Goal: Navigation & Orientation: Understand site structure

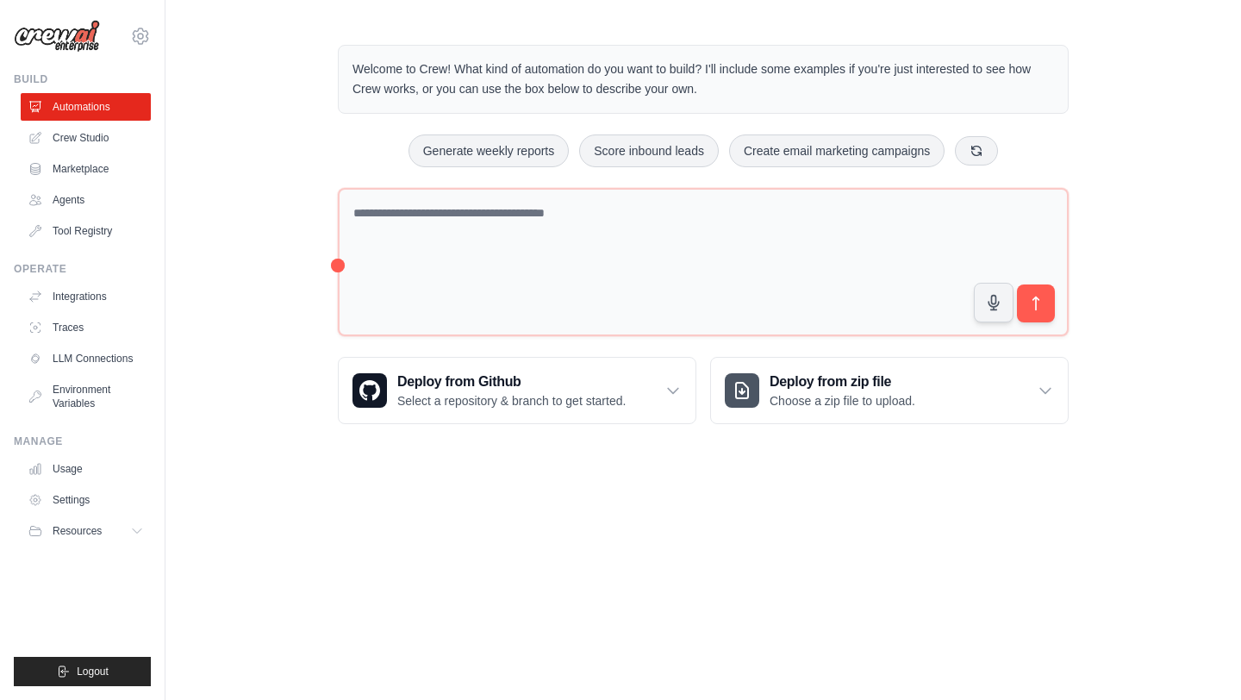
click at [94, 132] on link "Crew Studio" at bounding box center [86, 138] width 130 height 28
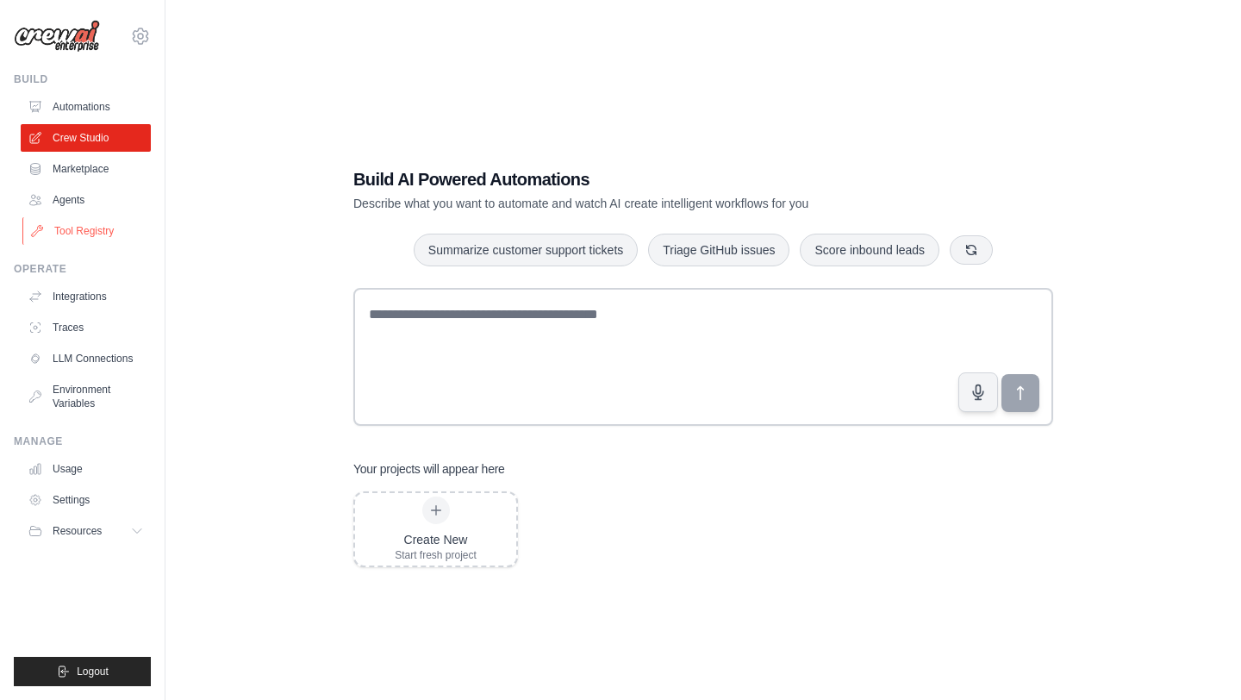
click at [102, 237] on link "Tool Registry" at bounding box center [87, 231] width 130 height 28
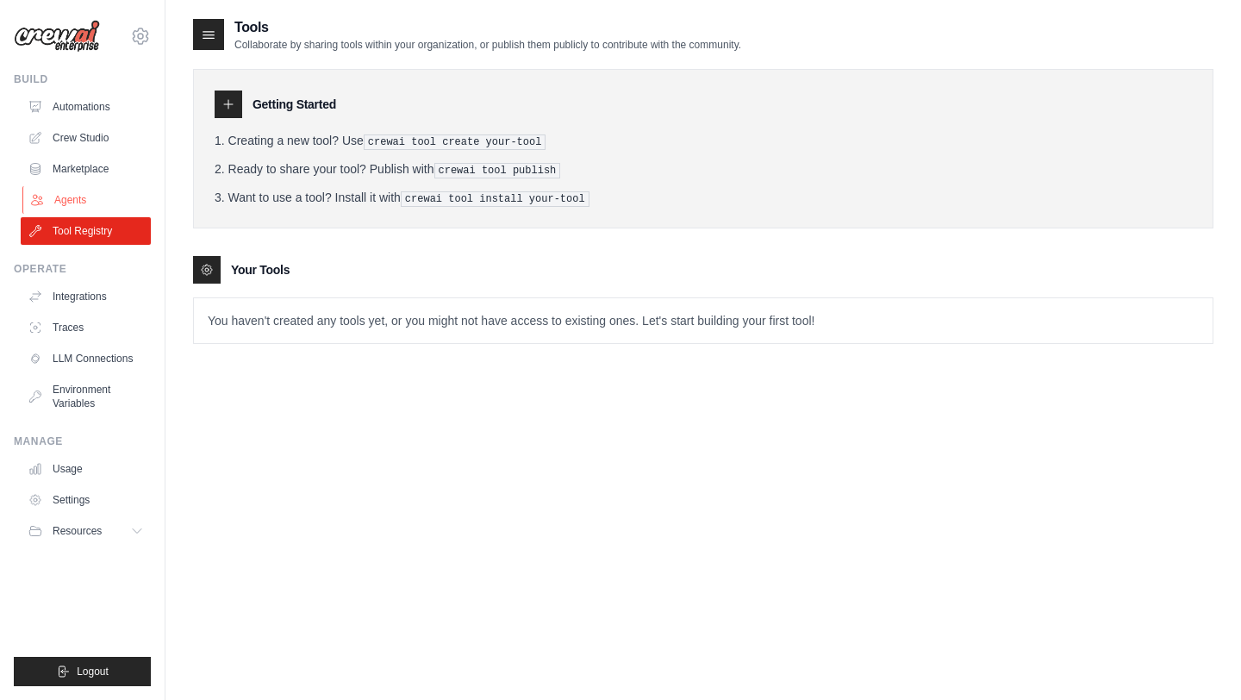
click at [79, 200] on link "Agents" at bounding box center [87, 200] width 130 height 28
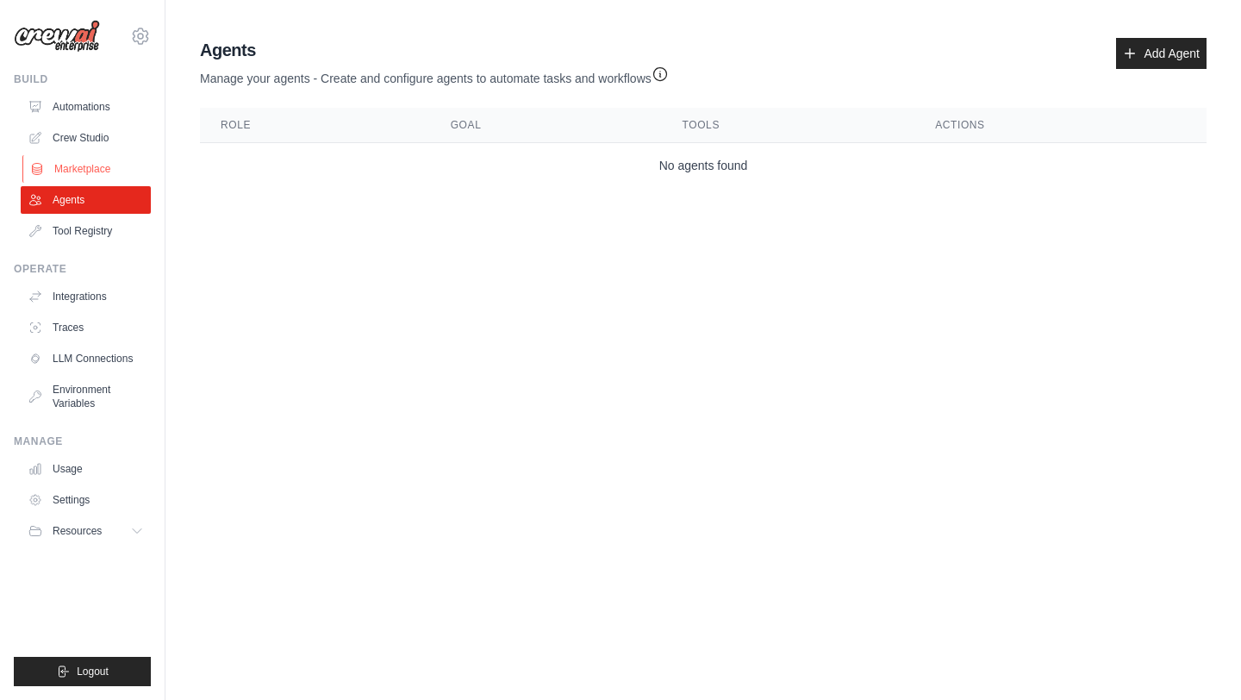
click at [63, 166] on link "Marketplace" at bounding box center [87, 169] width 130 height 28
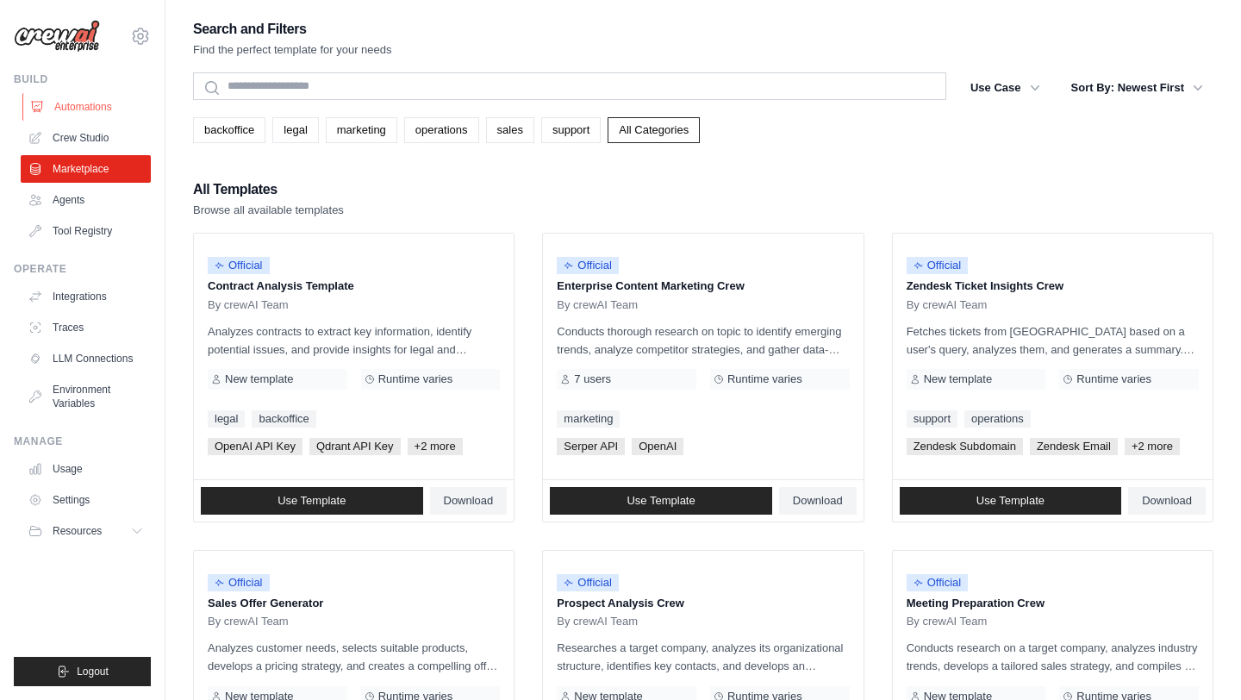
click at [67, 109] on link "Automations" at bounding box center [87, 107] width 130 height 28
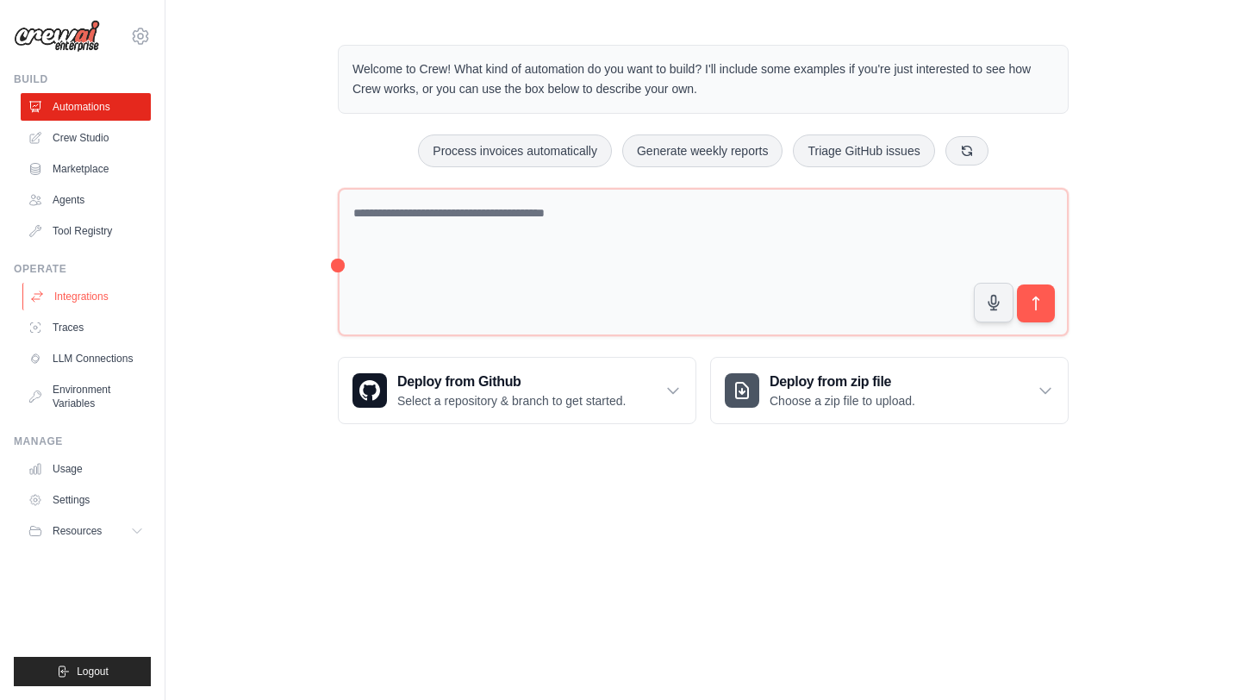
click at [70, 296] on link "Integrations" at bounding box center [87, 297] width 130 height 28
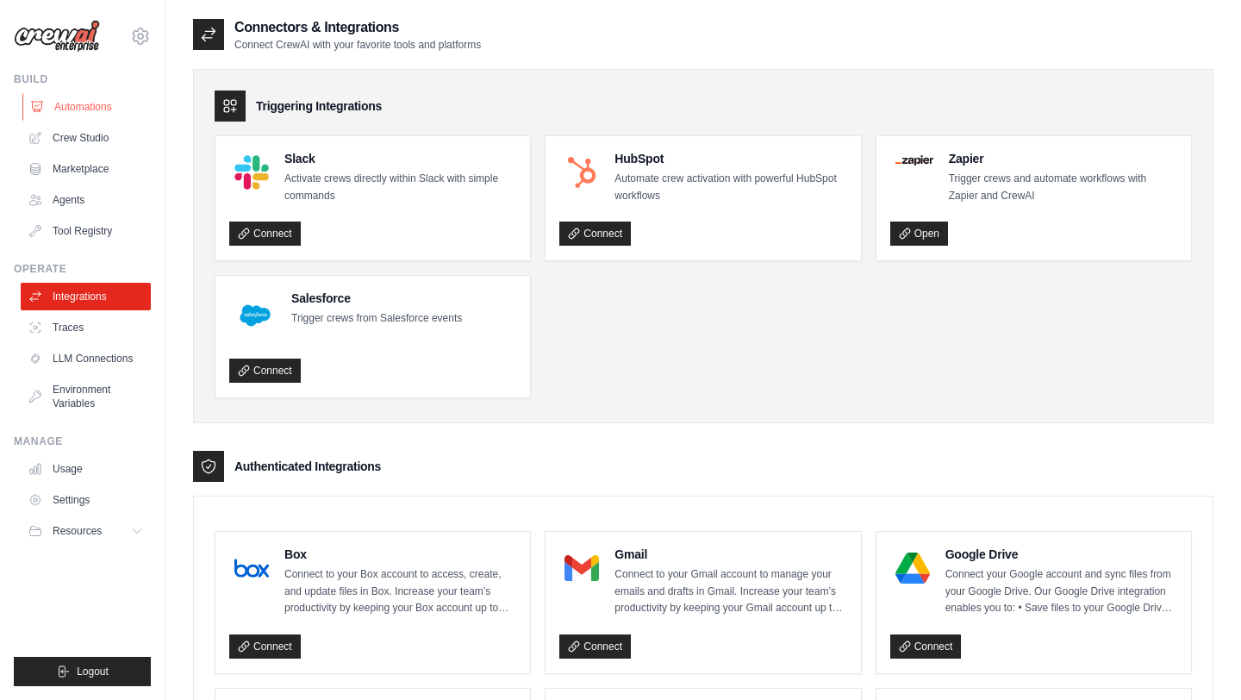
click at [65, 103] on link "Automations" at bounding box center [87, 107] width 130 height 28
